Goal: Transaction & Acquisition: Purchase product/service

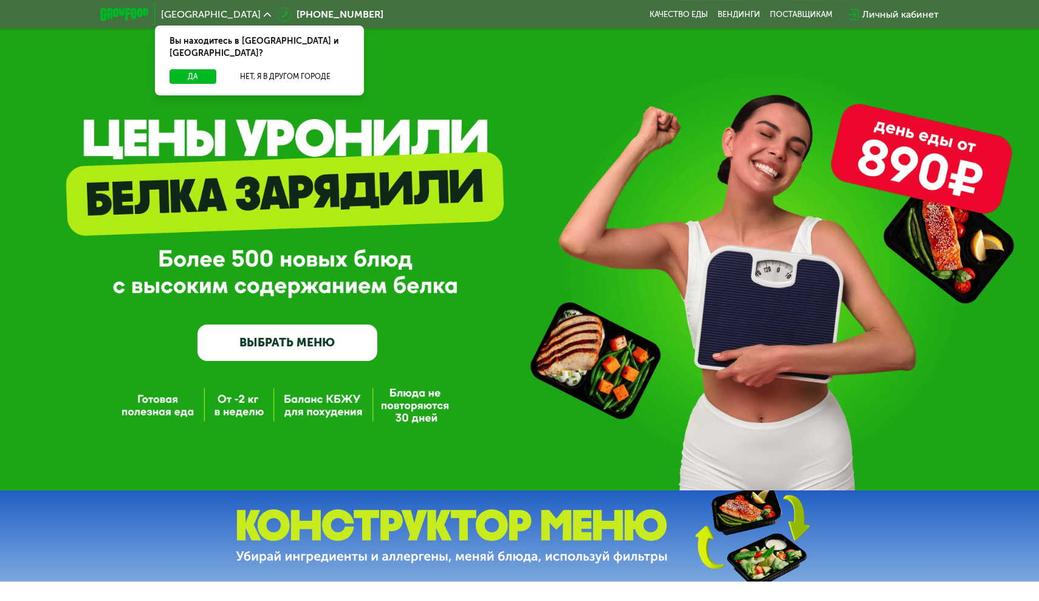
click at [299, 344] on link "ВЫБРАТЬ МЕНЮ" at bounding box center [287, 342] width 180 height 36
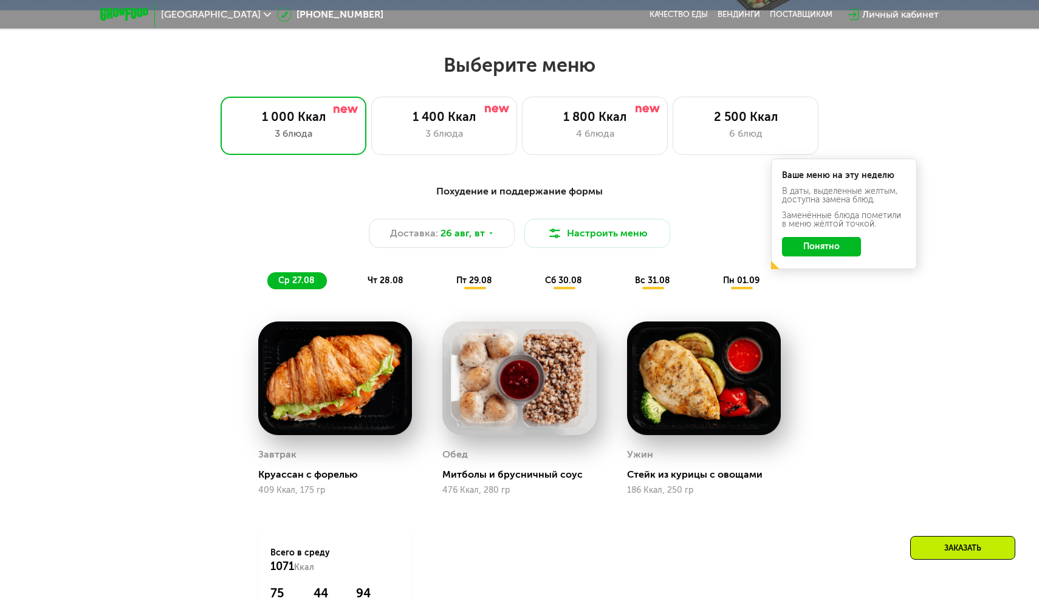
scroll to position [595, 0]
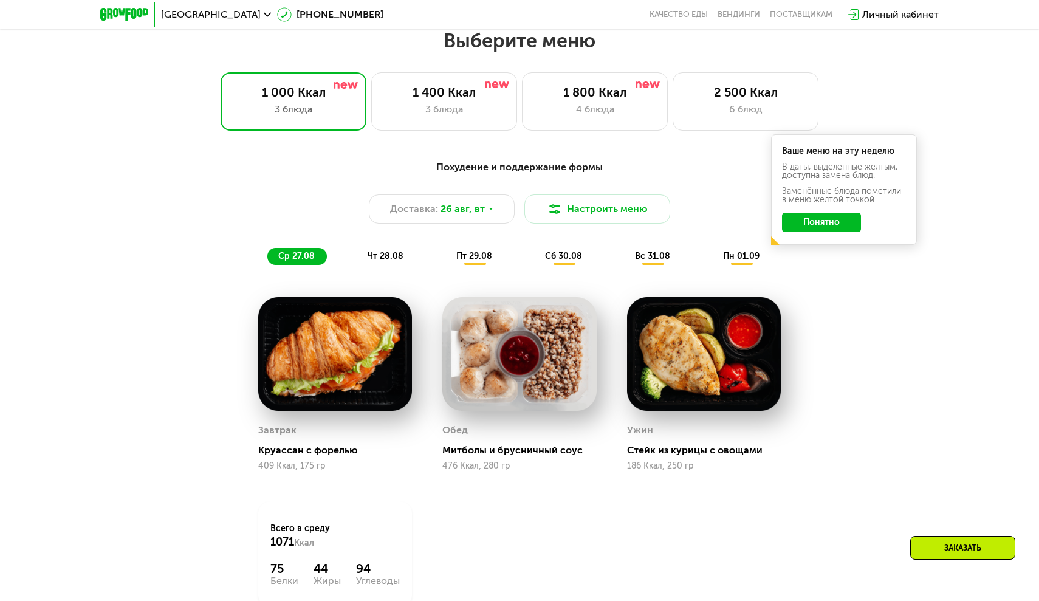
click at [837, 222] on button "Понятно" at bounding box center [821, 222] width 79 height 19
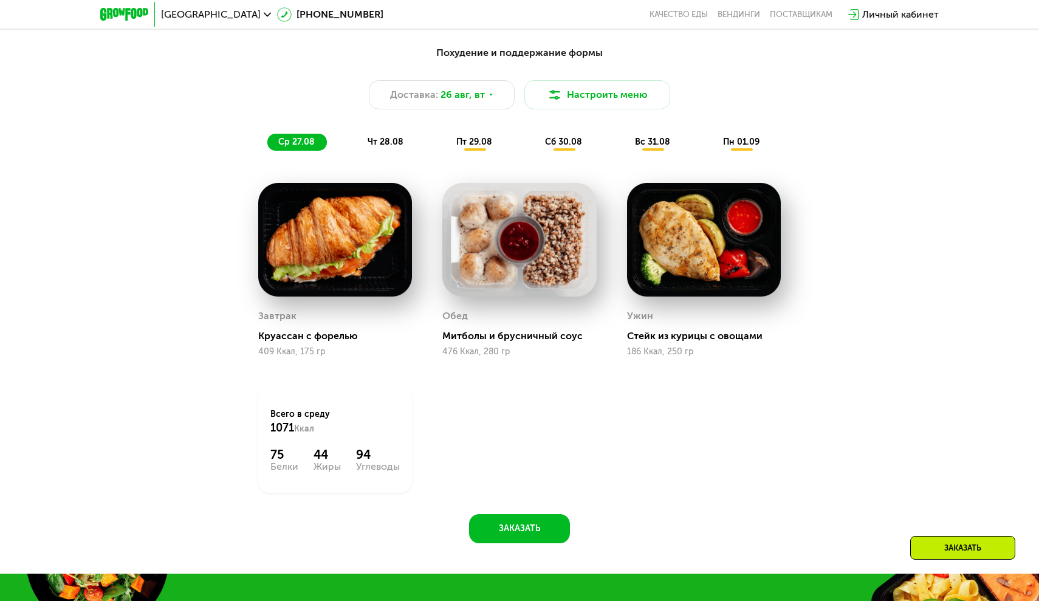
scroll to position [710, 0]
click at [388, 138] on span "чт 28.08" at bounding box center [386, 142] width 36 height 10
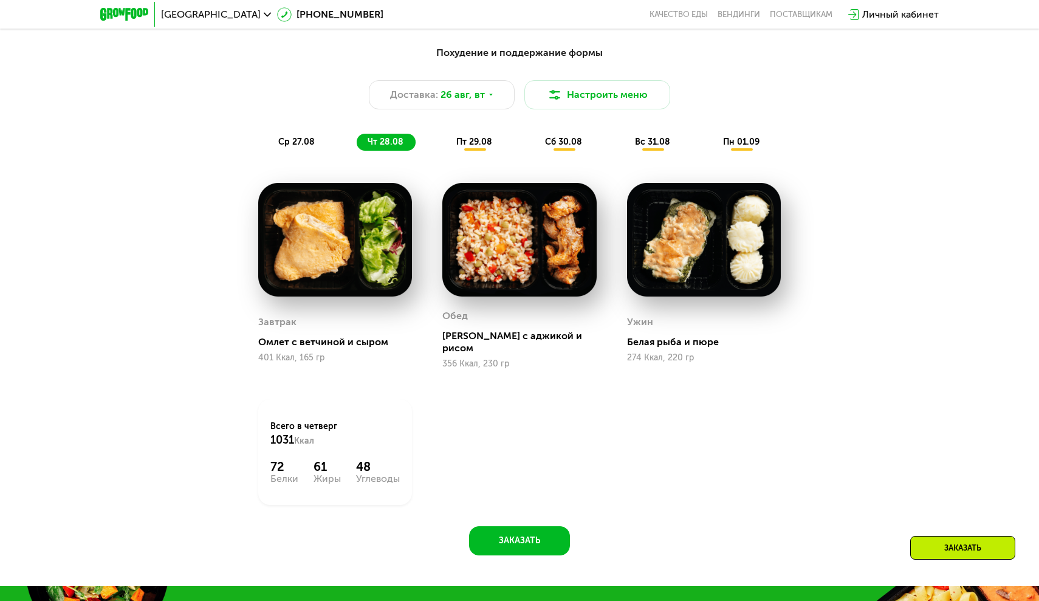
click at [534, 148] on div "пт 29.08" at bounding box center [564, 142] width 60 height 17
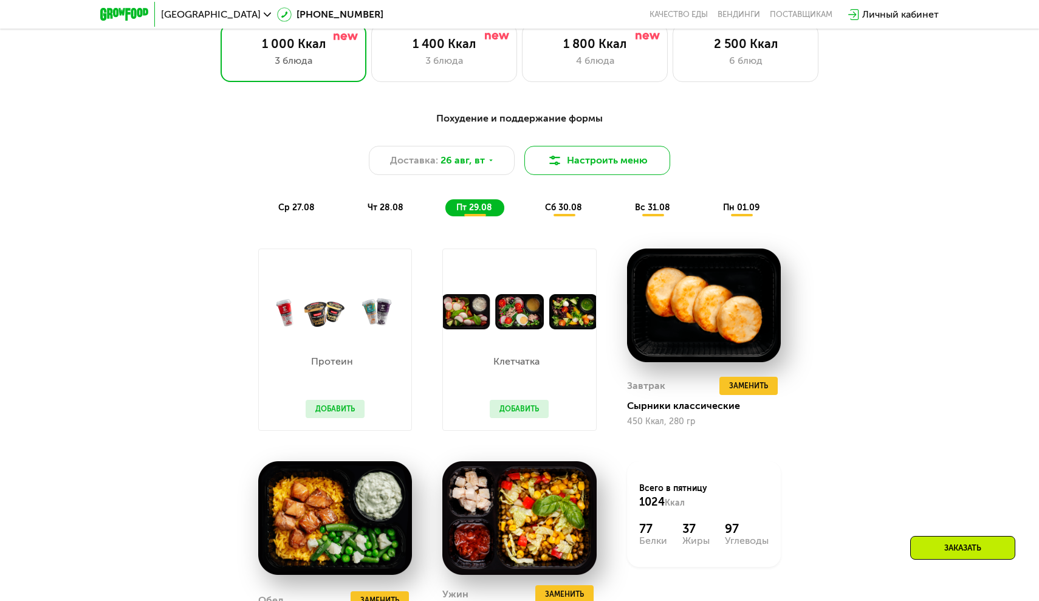
scroll to position [635, 0]
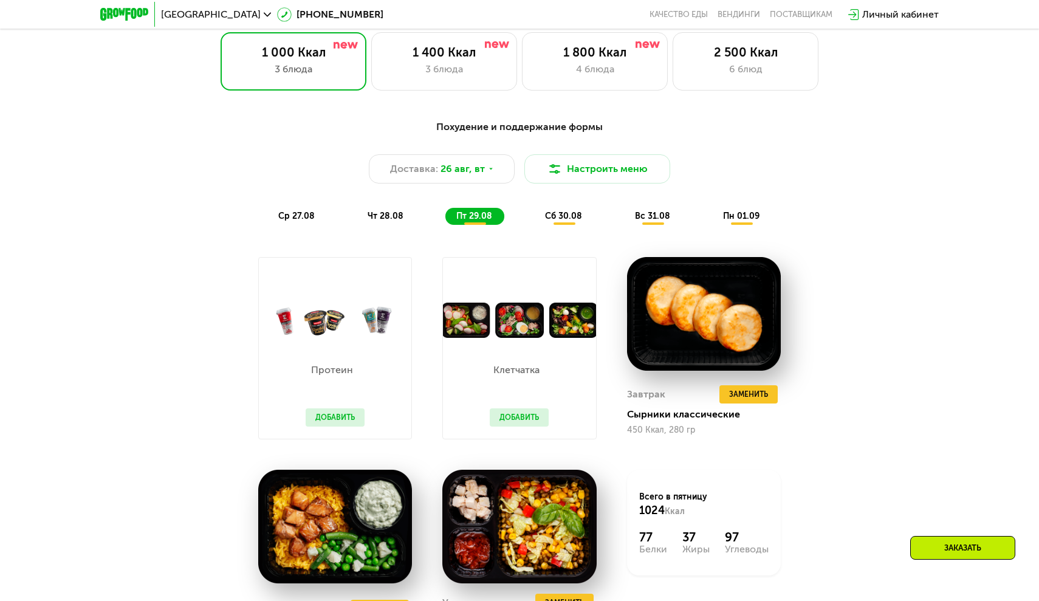
click at [558, 214] on span "сб 30.08" at bounding box center [563, 216] width 37 height 10
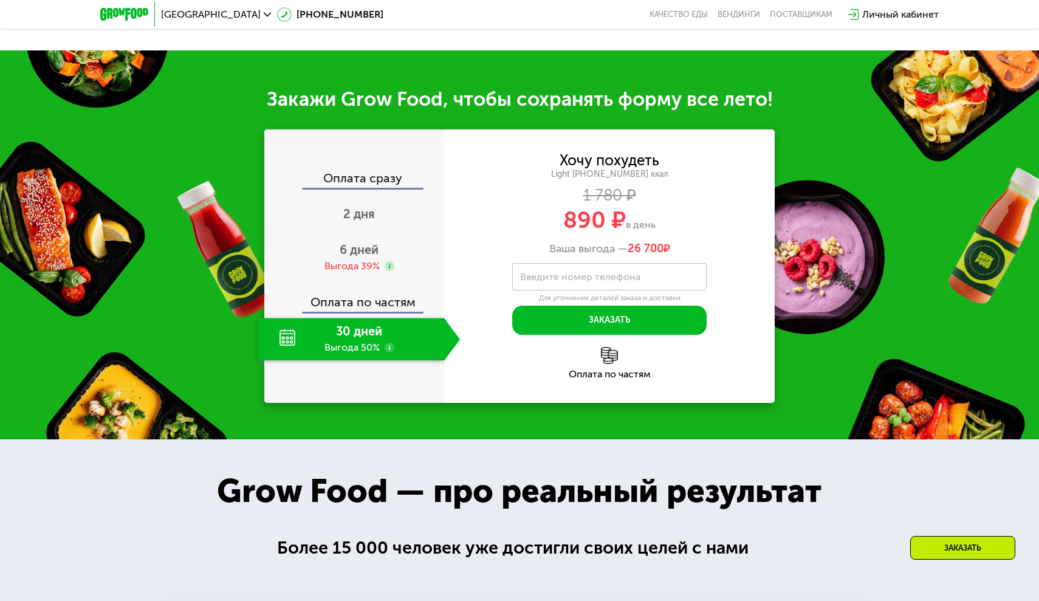
scroll to position [1239, 0]
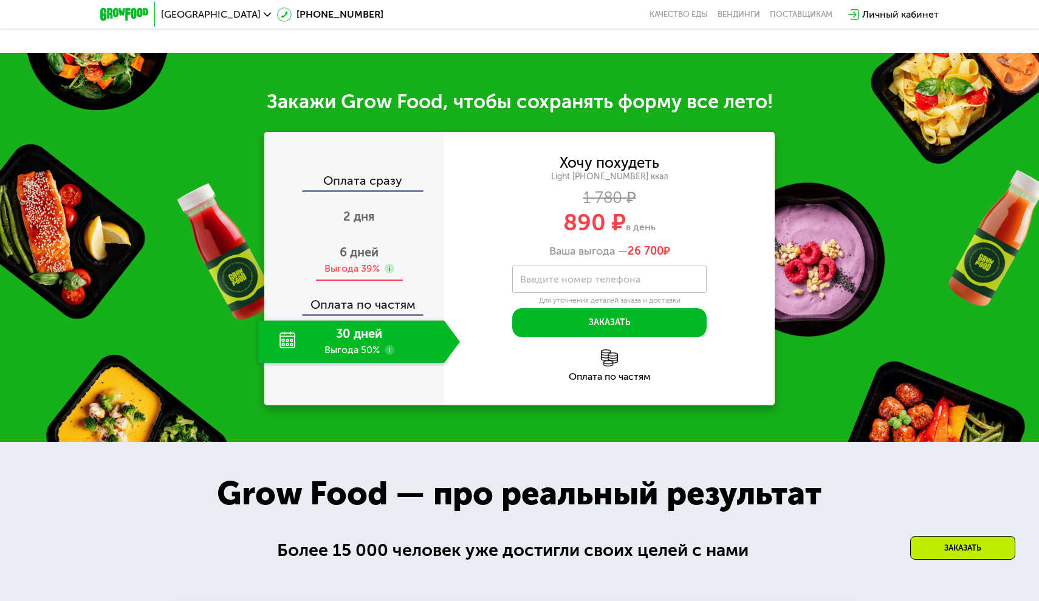
click at [357, 259] on span "6 дней" at bounding box center [359, 252] width 39 height 15
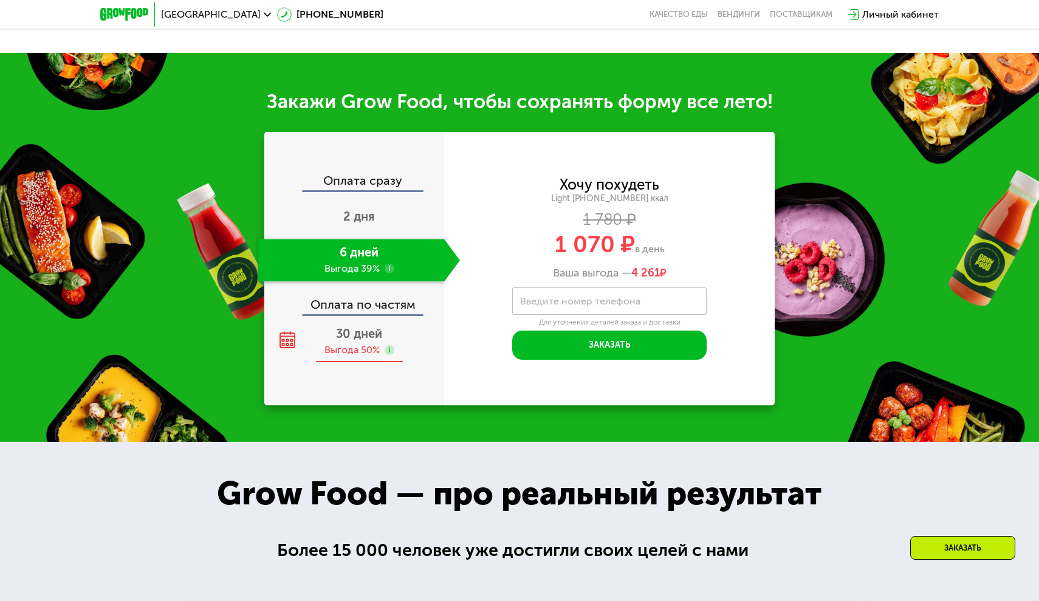
click at [338, 341] on span "30 дней" at bounding box center [359, 333] width 46 height 15
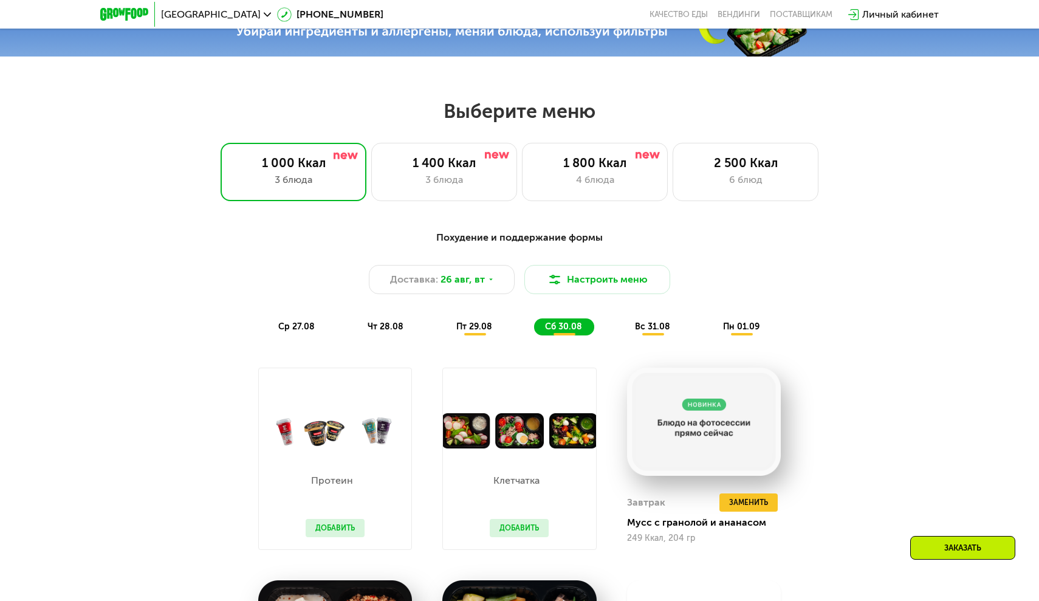
scroll to position [515, 0]
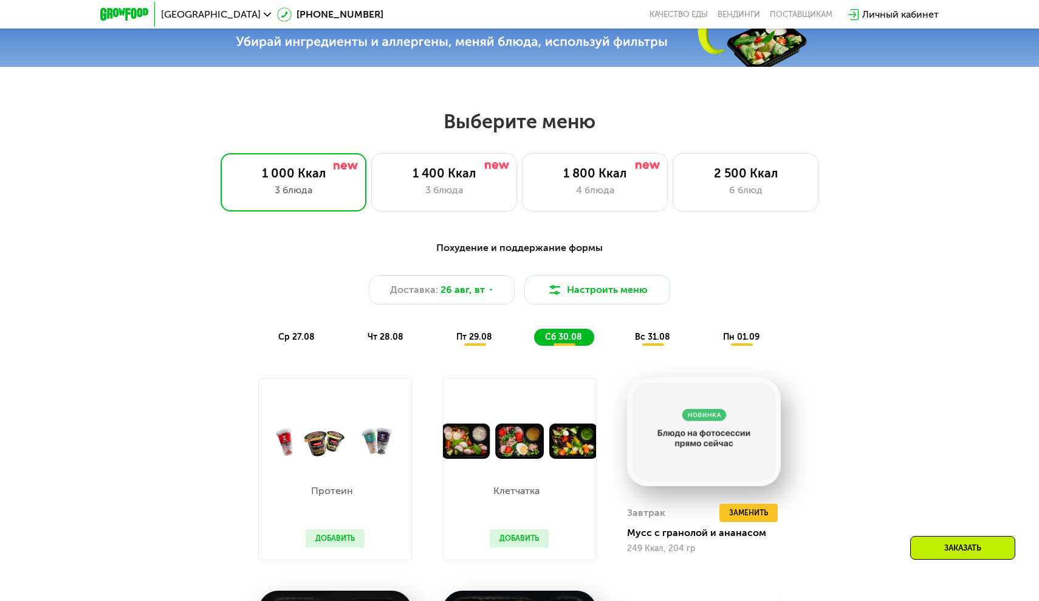
click at [712, 330] on div "вс 31.08" at bounding box center [742, 337] width 60 height 17
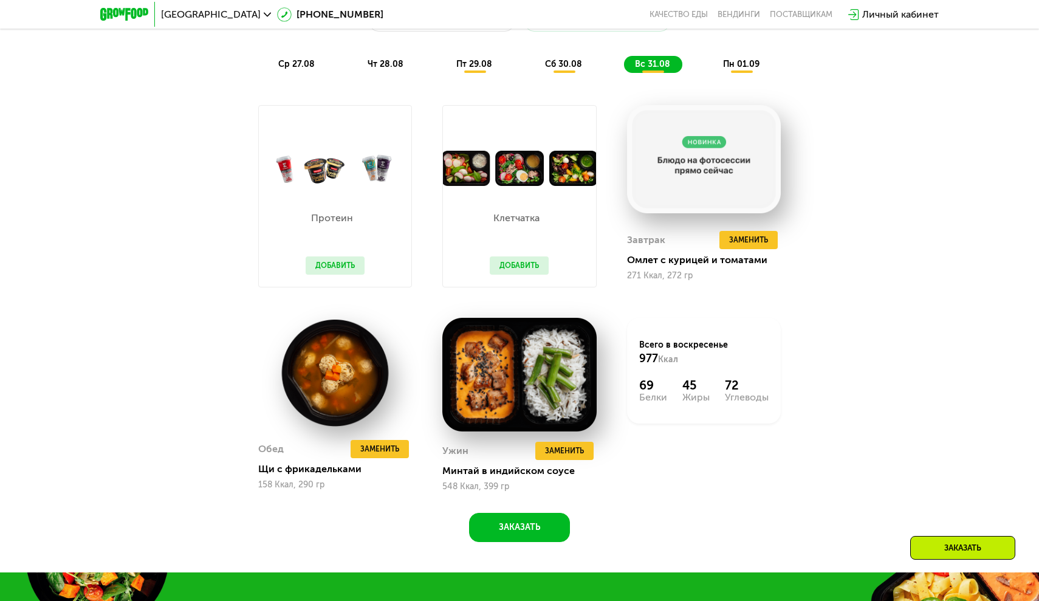
scroll to position [761, 0]
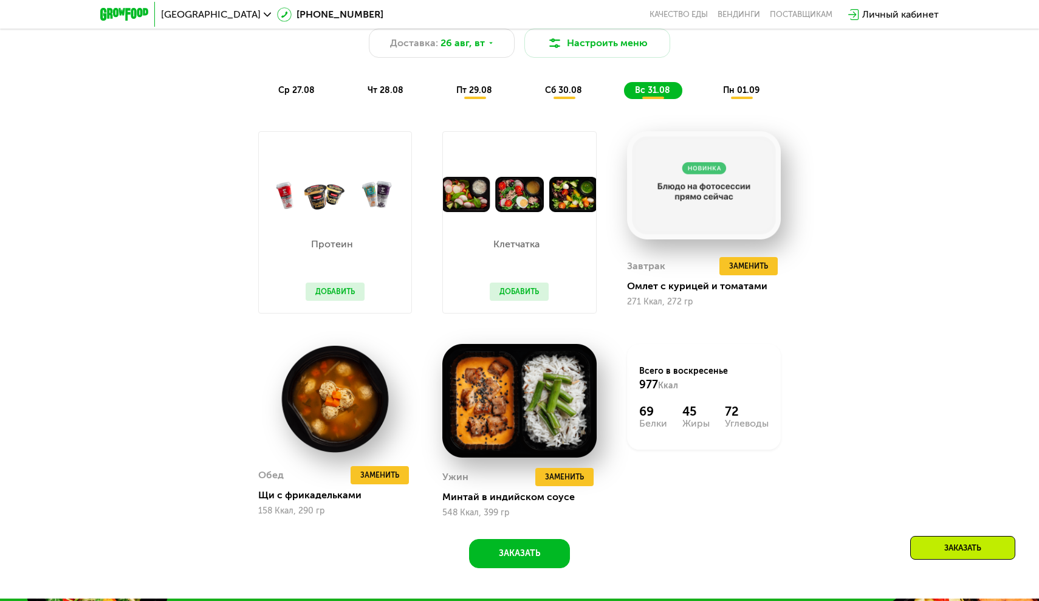
click at [746, 88] on span "пн 01.09" at bounding box center [741, 90] width 36 height 10
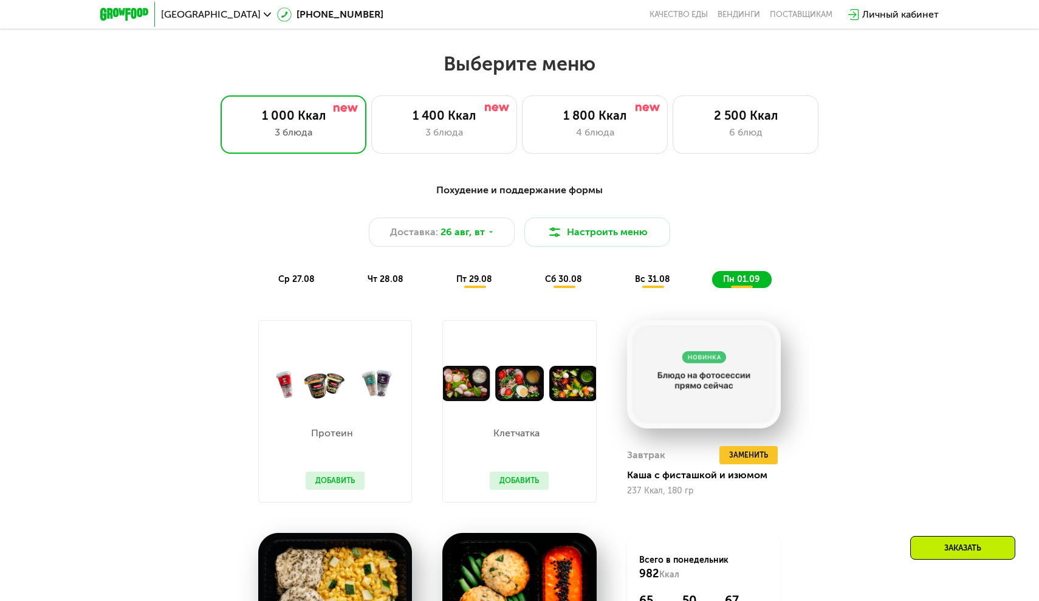
scroll to position [572, 0]
click at [636, 122] on div "1 800 Ккал" at bounding box center [595, 115] width 120 height 15
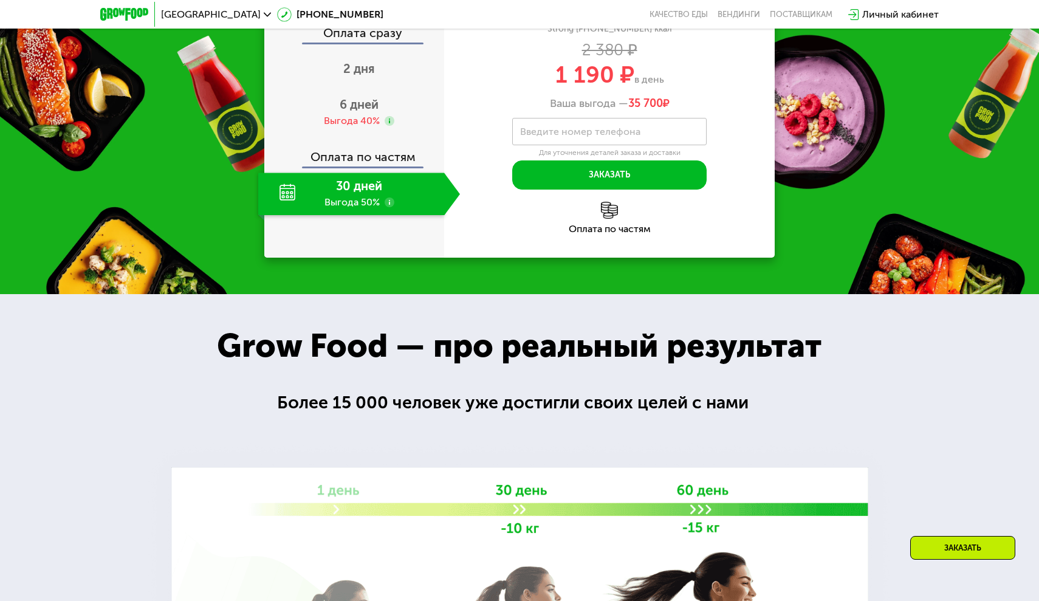
scroll to position [1270, 0]
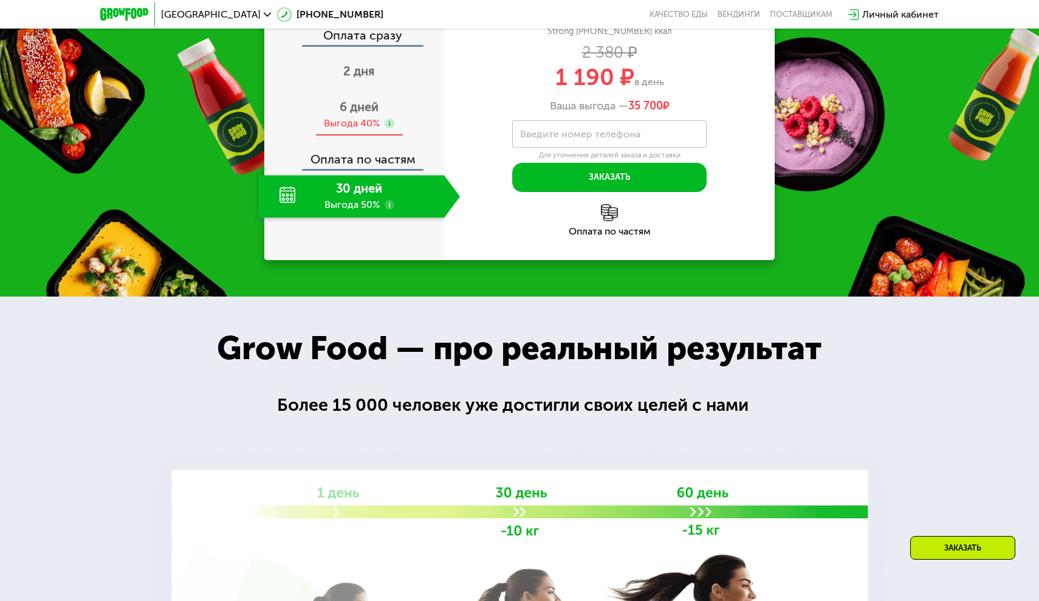
click at [352, 130] on div "Выгода 40%" at bounding box center [352, 123] width 56 height 13
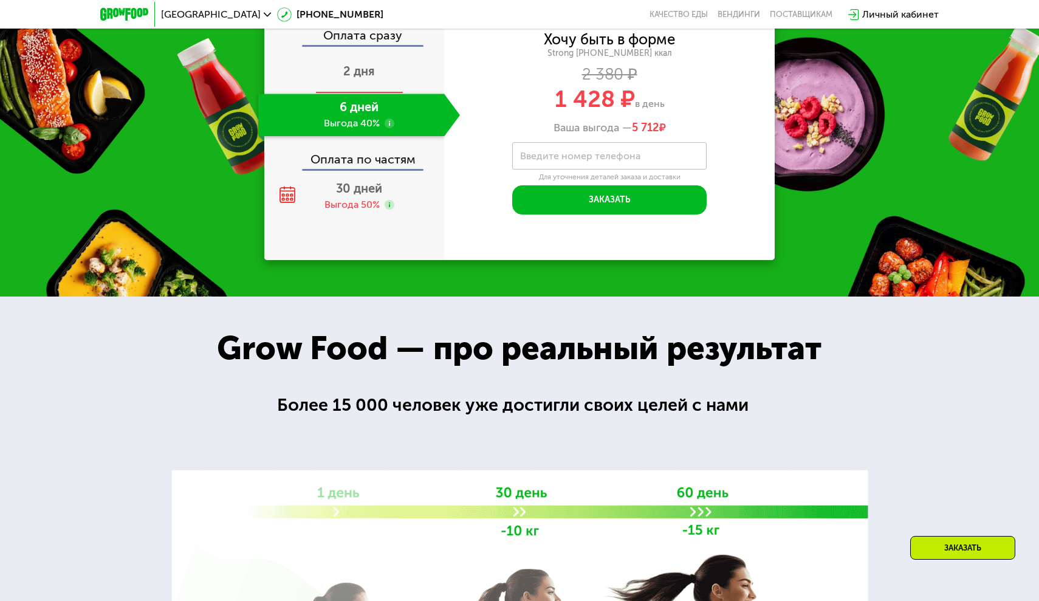
click at [346, 94] on div "2 дня" at bounding box center [359, 72] width 202 height 43
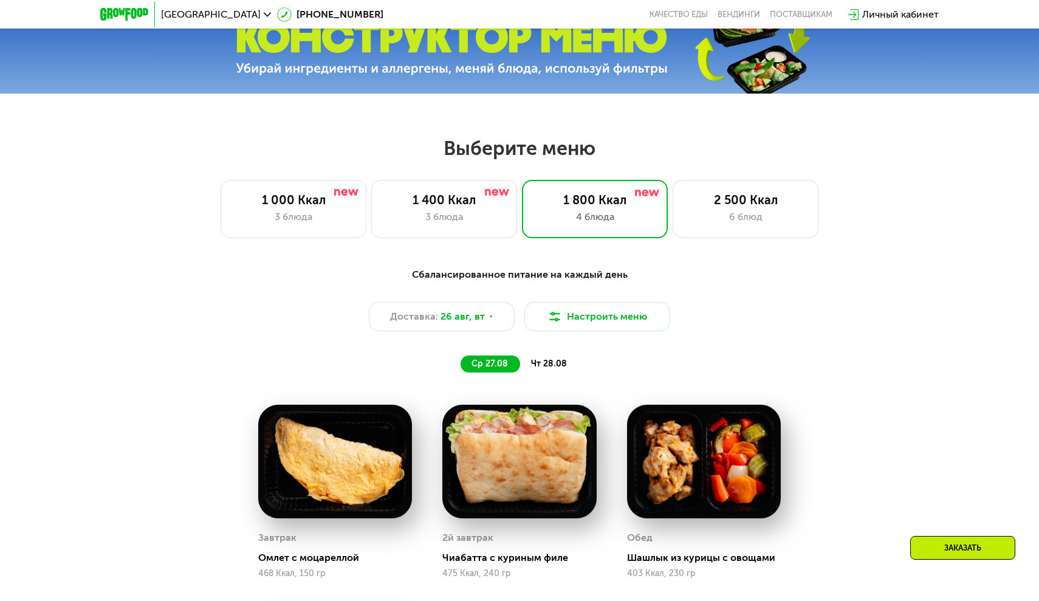
scroll to position [440, 0]
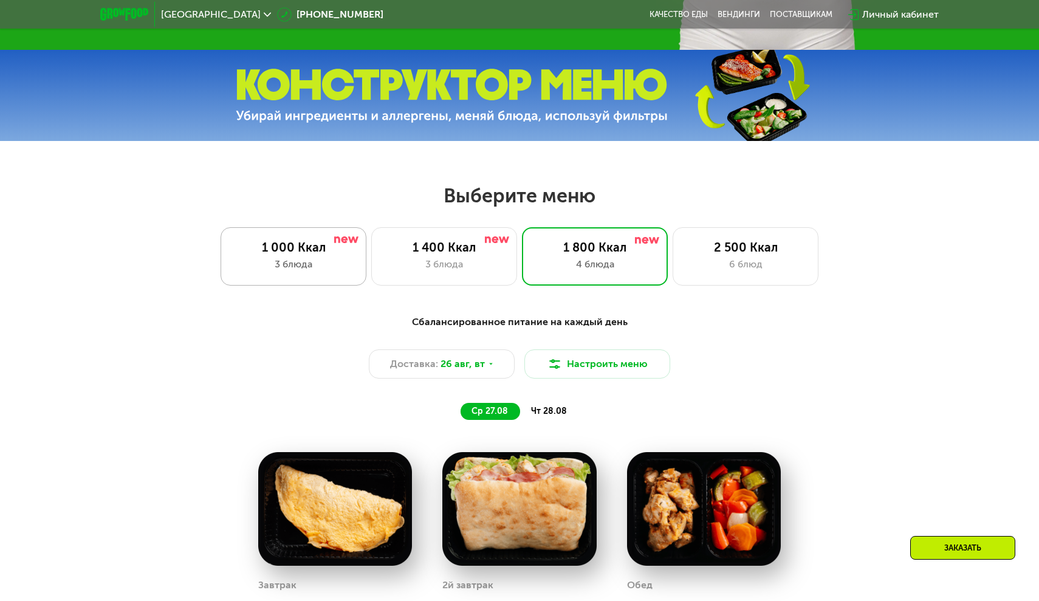
click at [304, 247] on div "1 000 Ккал" at bounding box center [293, 247] width 120 height 15
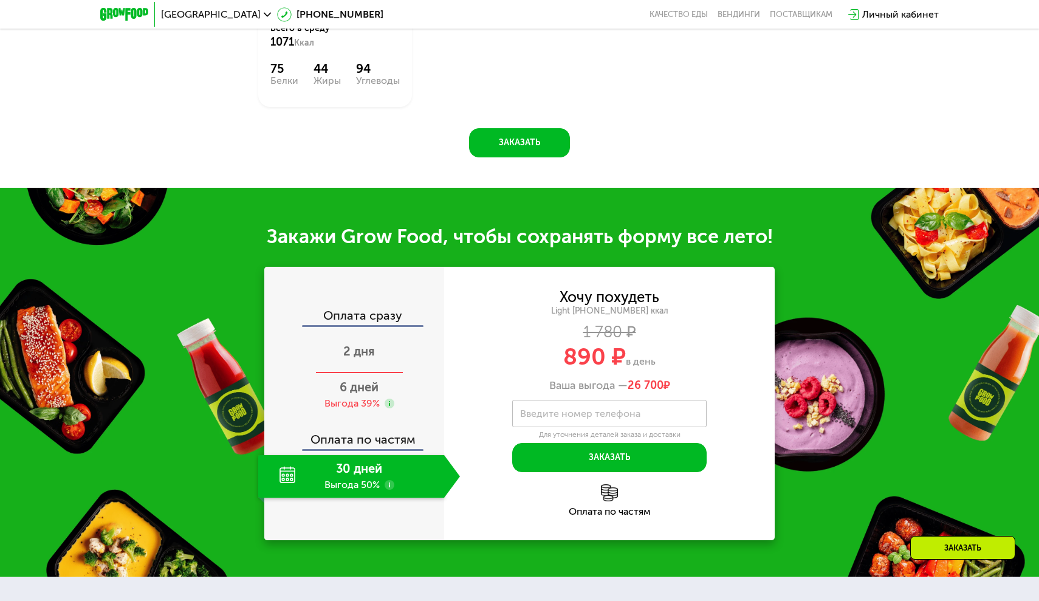
scroll to position [1097, 0]
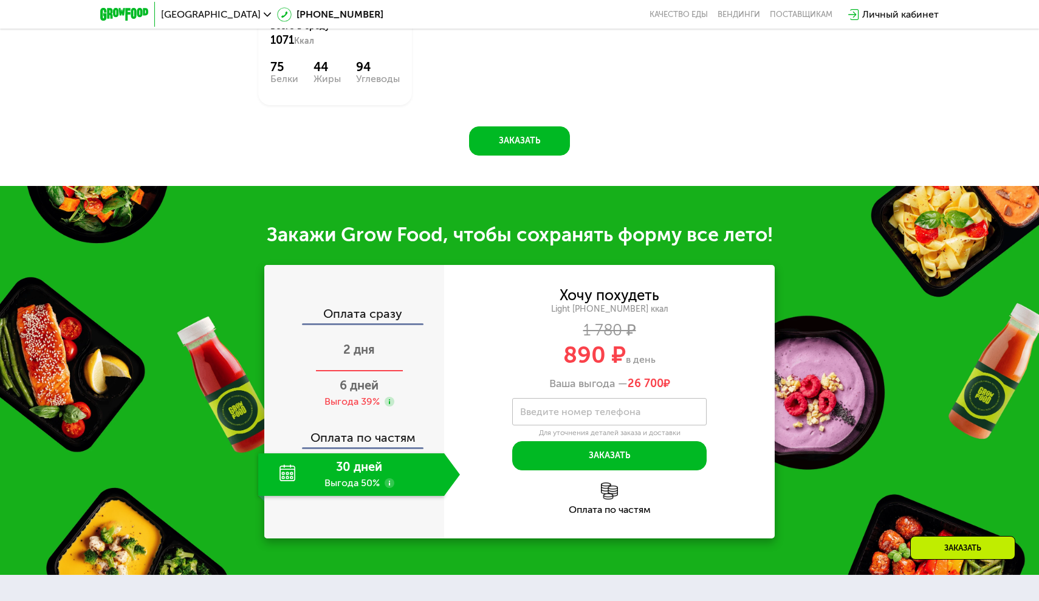
click at [355, 338] on div "2 дня" at bounding box center [359, 350] width 202 height 43
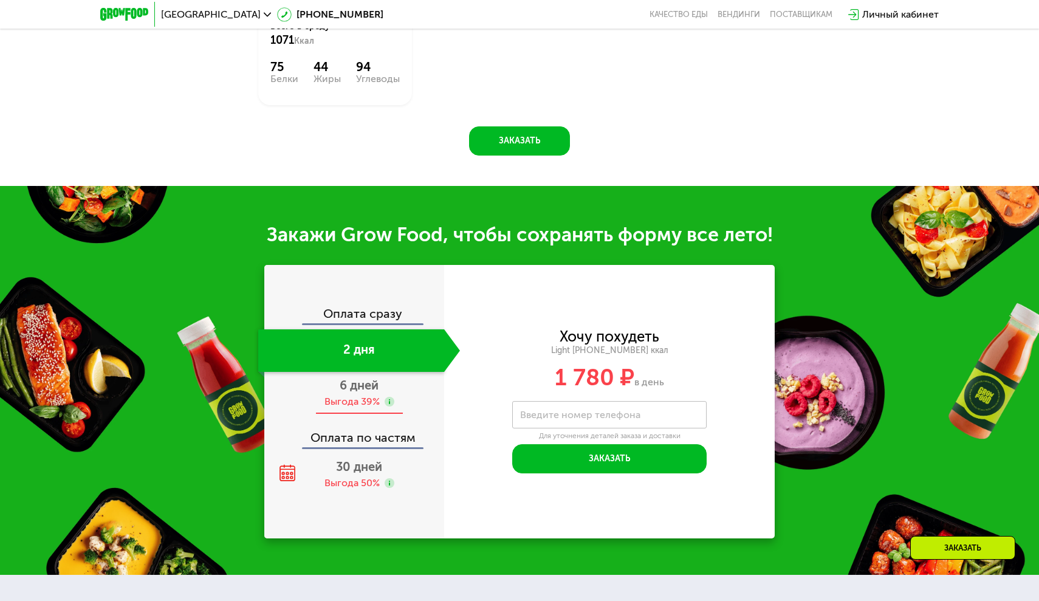
click at [352, 391] on span "6 дней" at bounding box center [359, 385] width 39 height 15
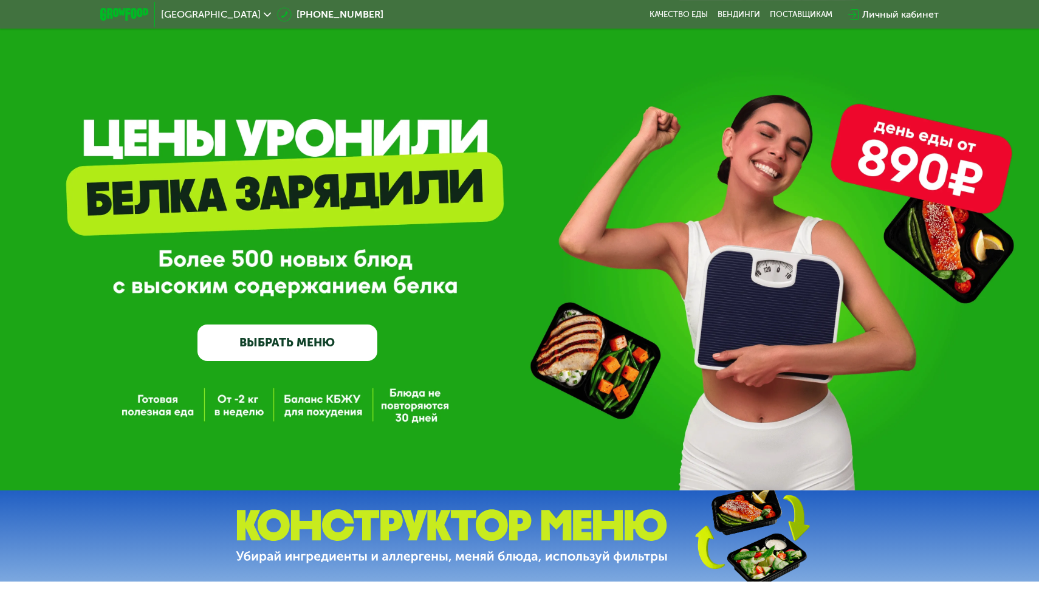
scroll to position [0, 0]
click at [727, 12] on link "Вендинги" at bounding box center [738, 15] width 43 height 10
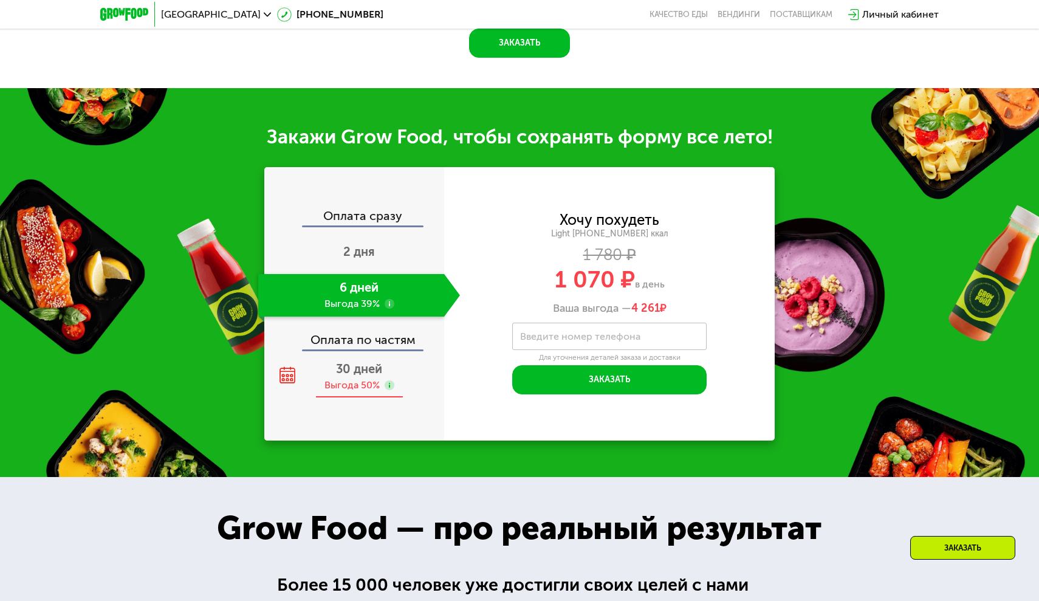
scroll to position [1198, 0]
